Goal: Task Accomplishment & Management: Complete application form

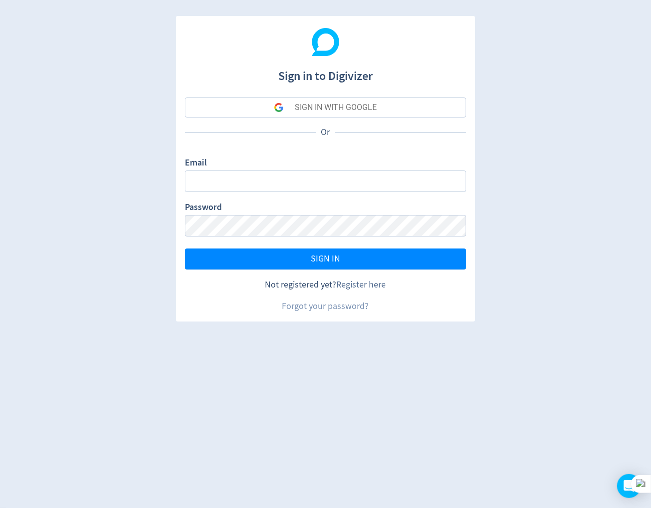
click at [355, 282] on link "Register here" at bounding box center [361, 284] width 49 height 11
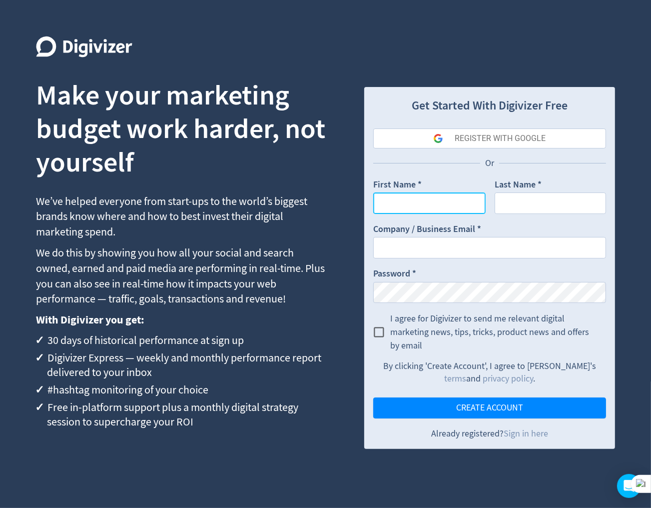
click at [419, 200] on input "First Name *" at bounding box center [429, 202] width 112 height 21
type input "[PERSON_NAME]"
click at [525, 204] on input "Last Name *" at bounding box center [550, 202] width 111 height 21
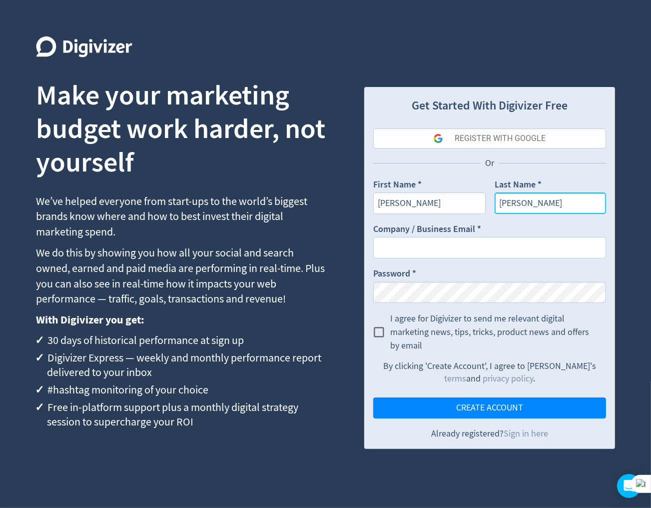
type input "[PERSON_NAME]"
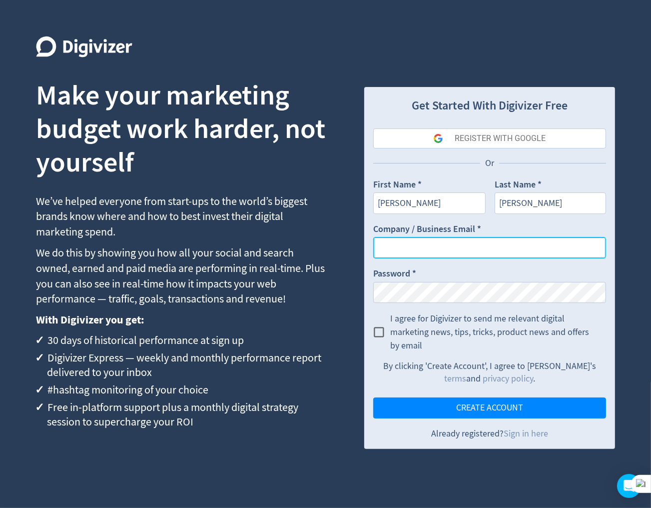
click at [463, 243] on input "Company / Business Email *" at bounding box center [489, 247] width 233 height 21
click at [400, 249] on input "Company / Business Email *" at bounding box center [489, 247] width 233 height 21
paste input "[EMAIL_ADDRESS][PERSON_NAME][DOMAIN_NAME]"
type input "[EMAIL_ADDRESS][PERSON_NAME][DOMAIN_NAME]"
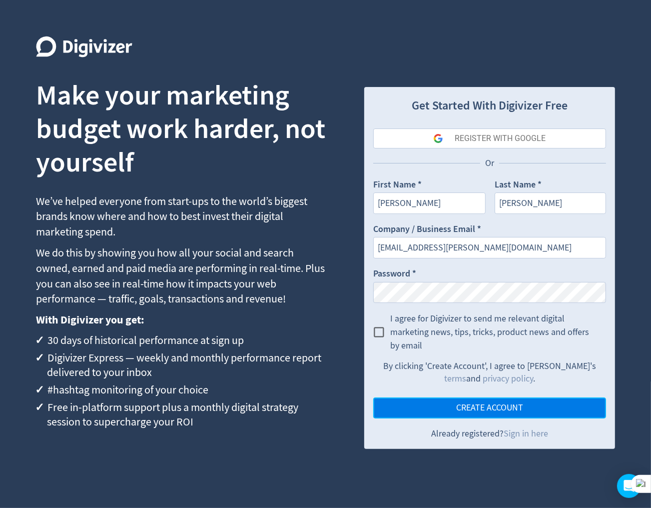
click at [489, 408] on span "CREATE ACCOUNT" at bounding box center [489, 407] width 67 height 9
